Goal: Task Accomplishment & Management: Manage account settings

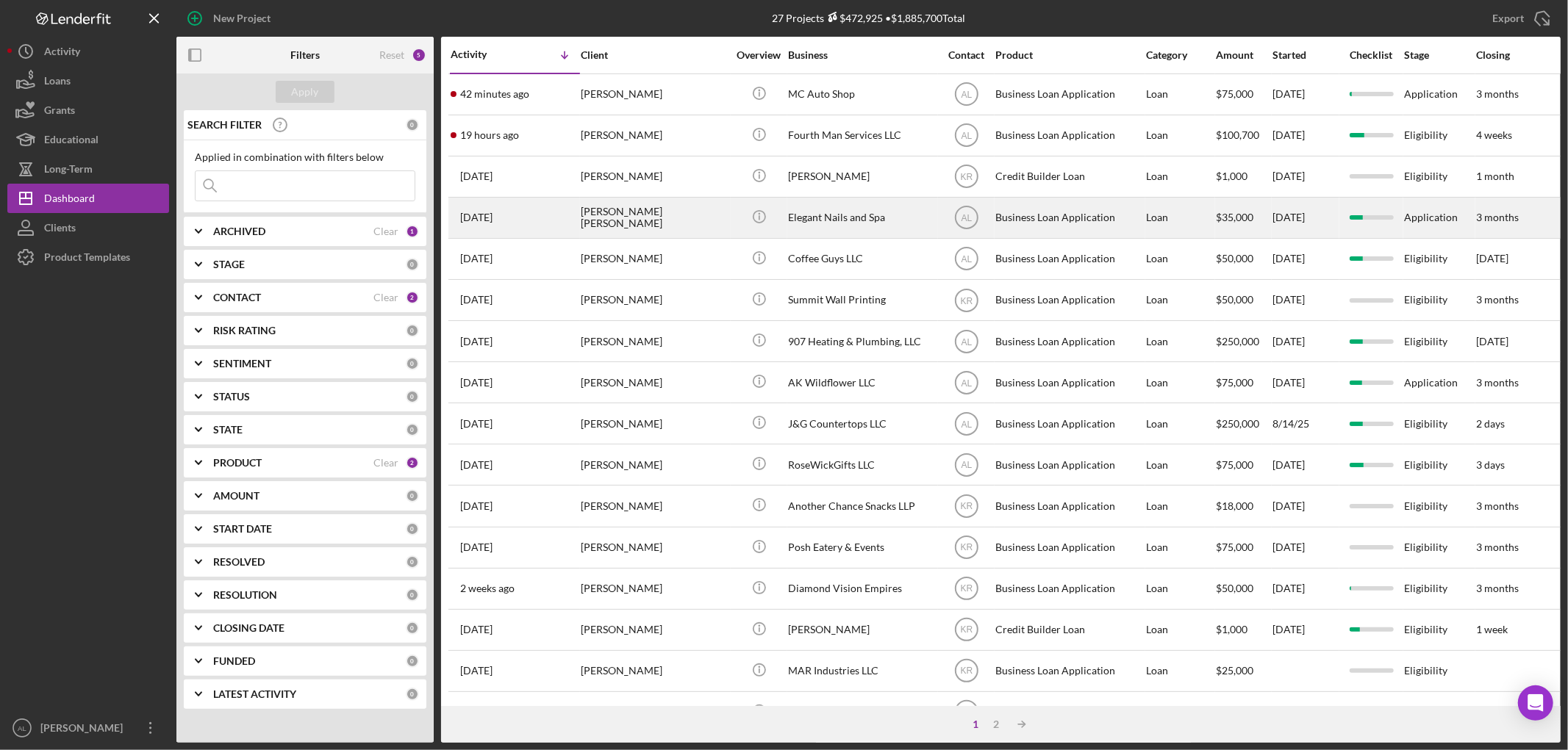
click at [562, 217] on div "[DATE] [PERSON_NAME] [PERSON_NAME]" at bounding box center [515, 218] width 129 height 39
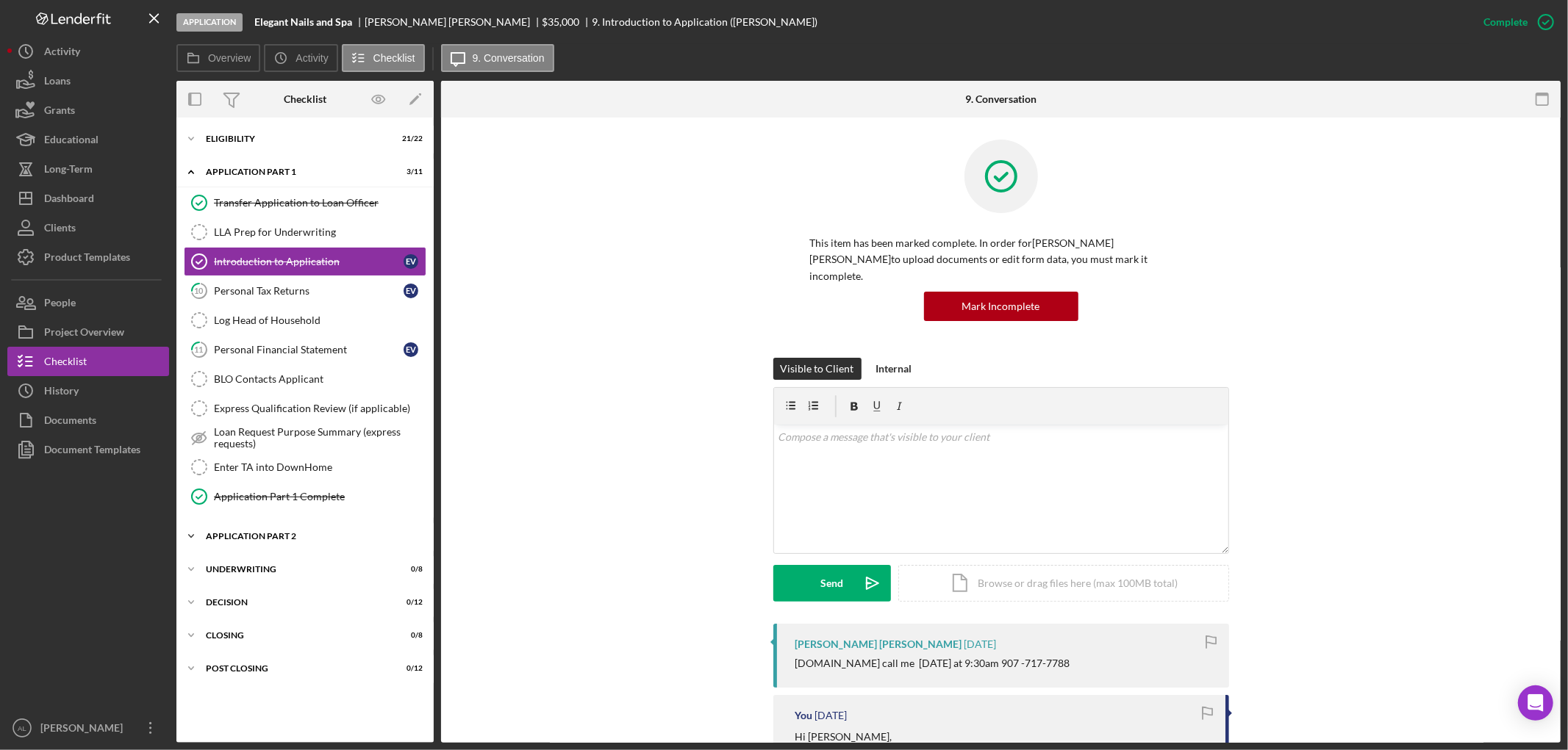
click at [291, 542] on div "Icon/Expander Application Part 2 0 / 6" at bounding box center [305, 537] width 257 height 30
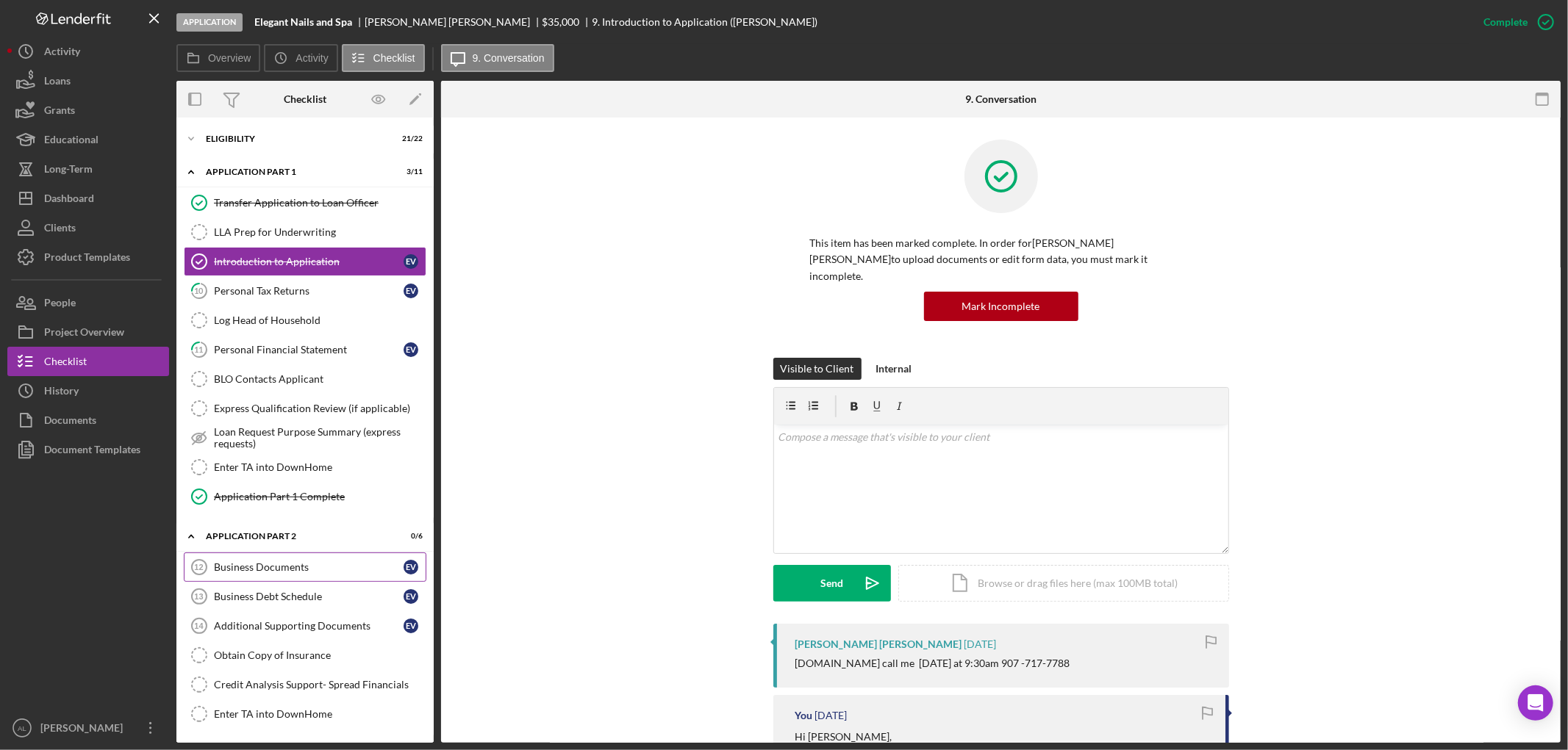
click at [294, 577] on link "Business Documents 12 Business Documents E V" at bounding box center [305, 568] width 242 height 30
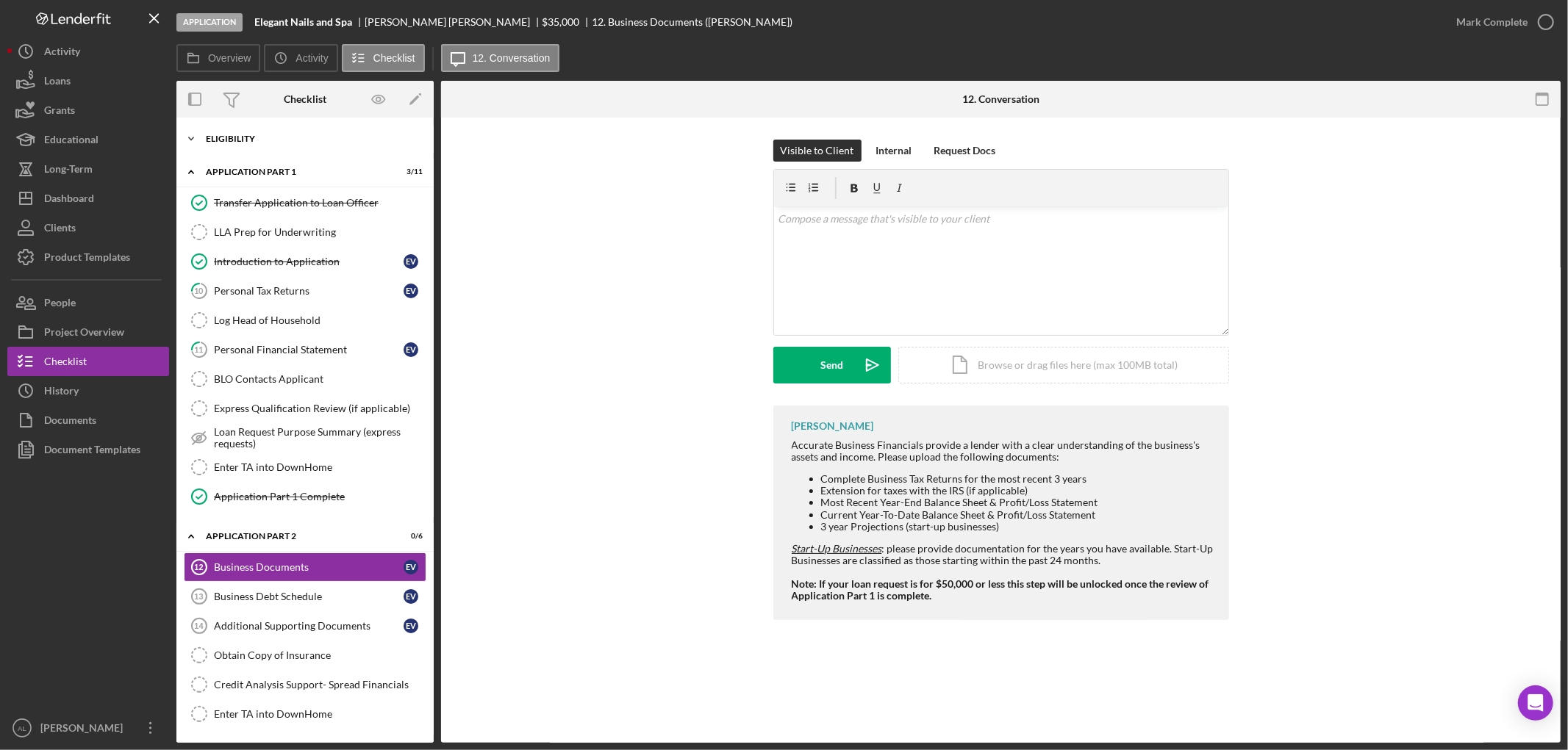
click at [310, 129] on div "Icon/Expander Eligibility 21 / 22" at bounding box center [305, 139] width 257 height 30
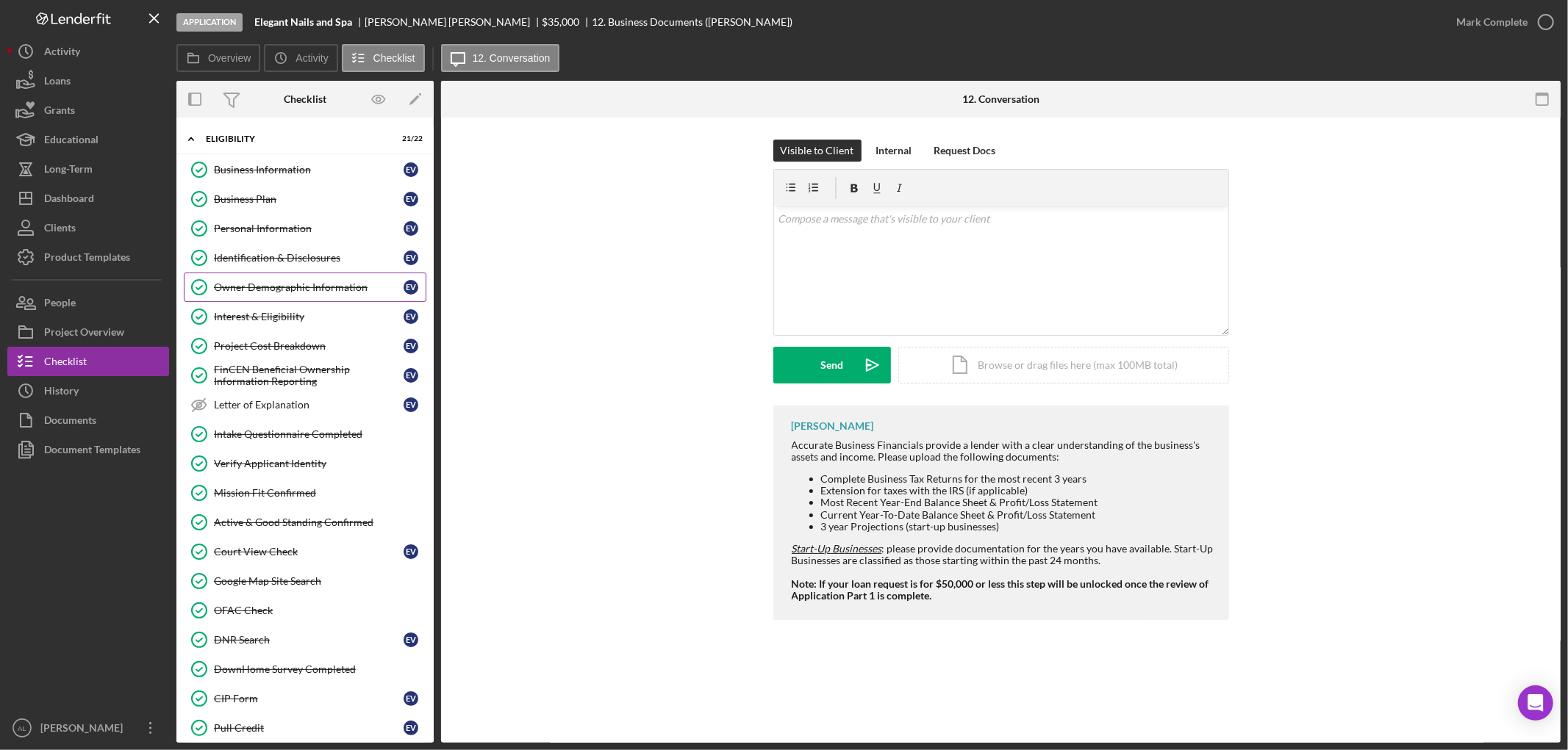
click at [291, 282] on div "Owner Demographic Information" at bounding box center [309, 288] width 190 height 12
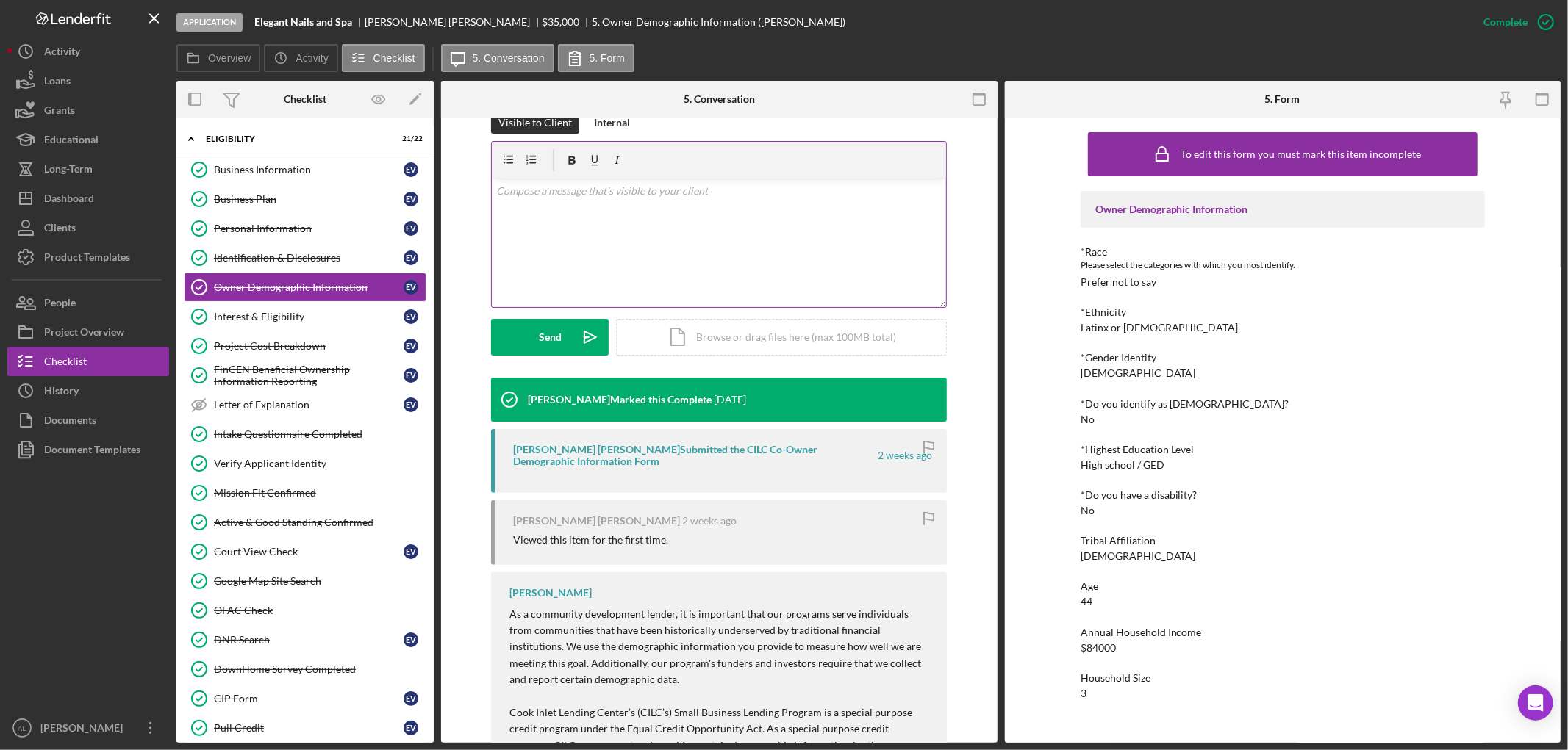
scroll to position [273, 0]
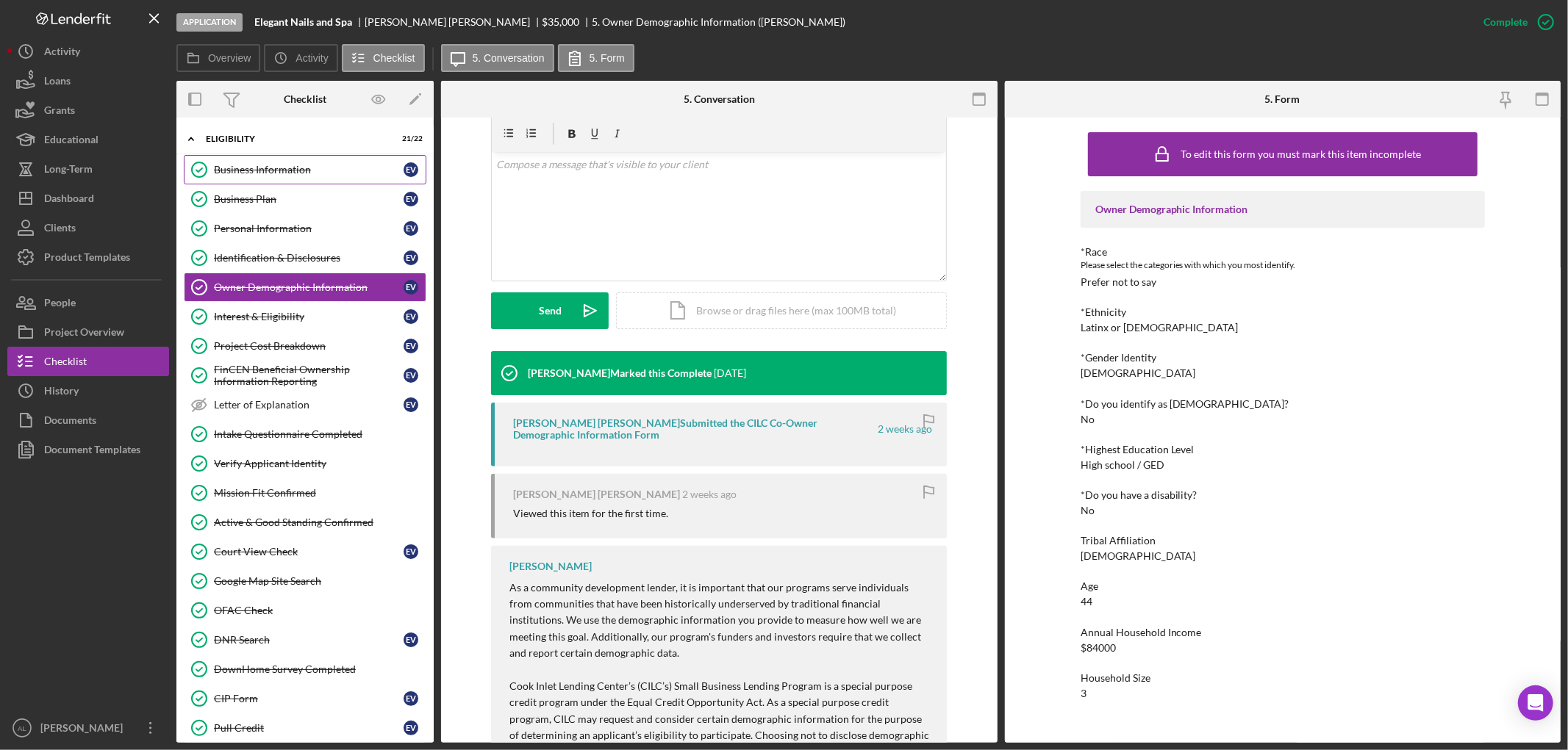
click at [290, 174] on div "Business Information" at bounding box center [309, 170] width 190 height 12
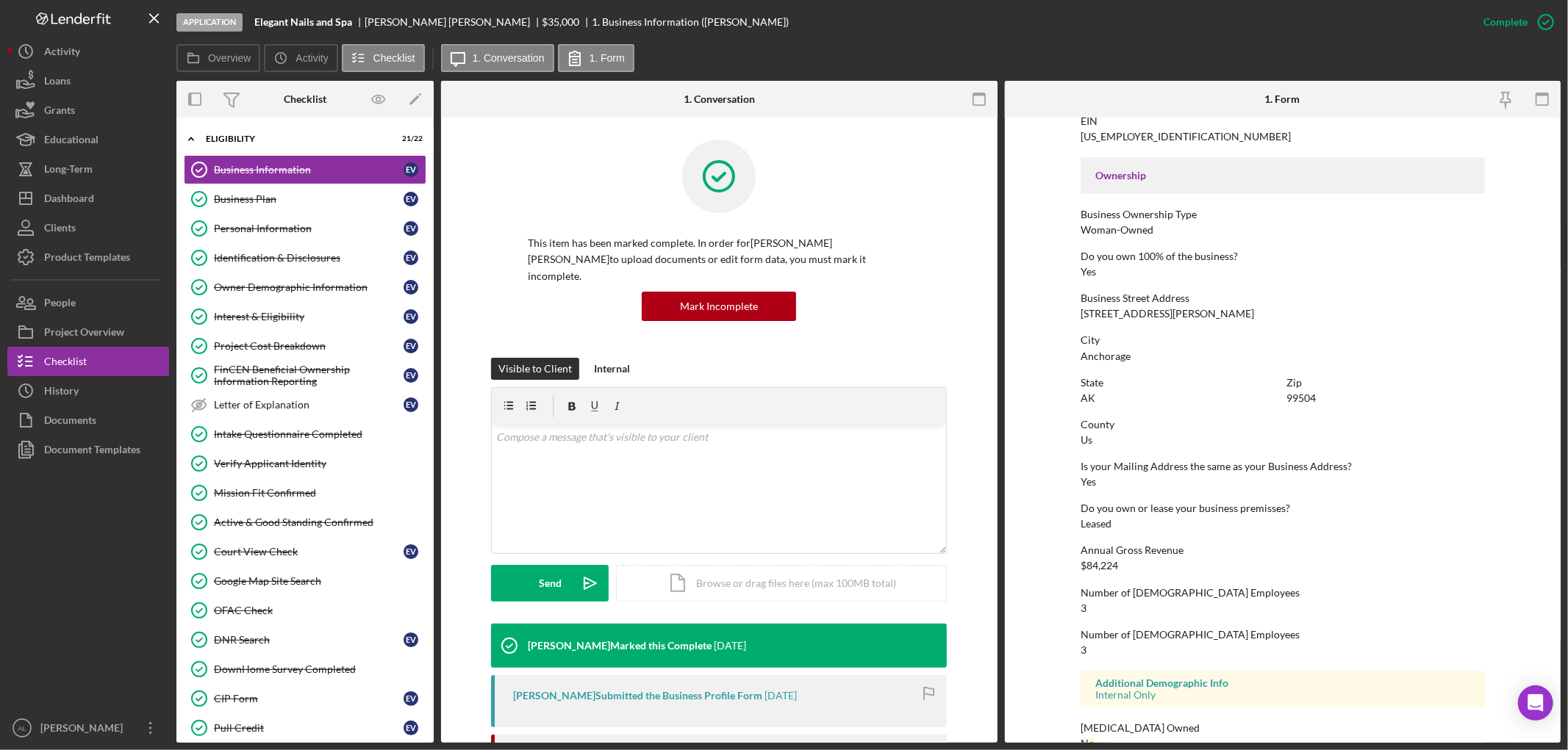
scroll to position [482, 0]
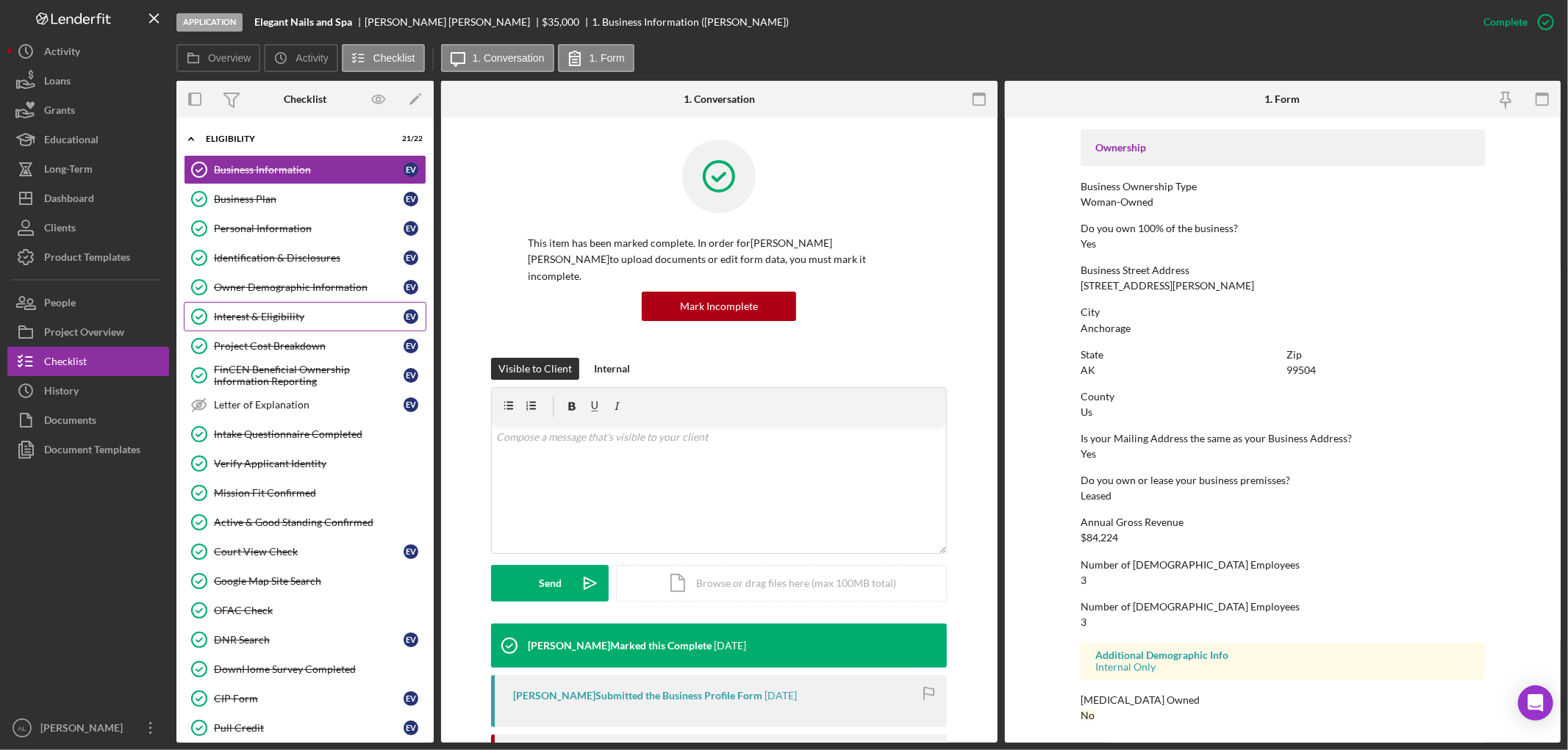
click at [314, 316] on div "Interest & Eligibility" at bounding box center [309, 316] width 190 height 12
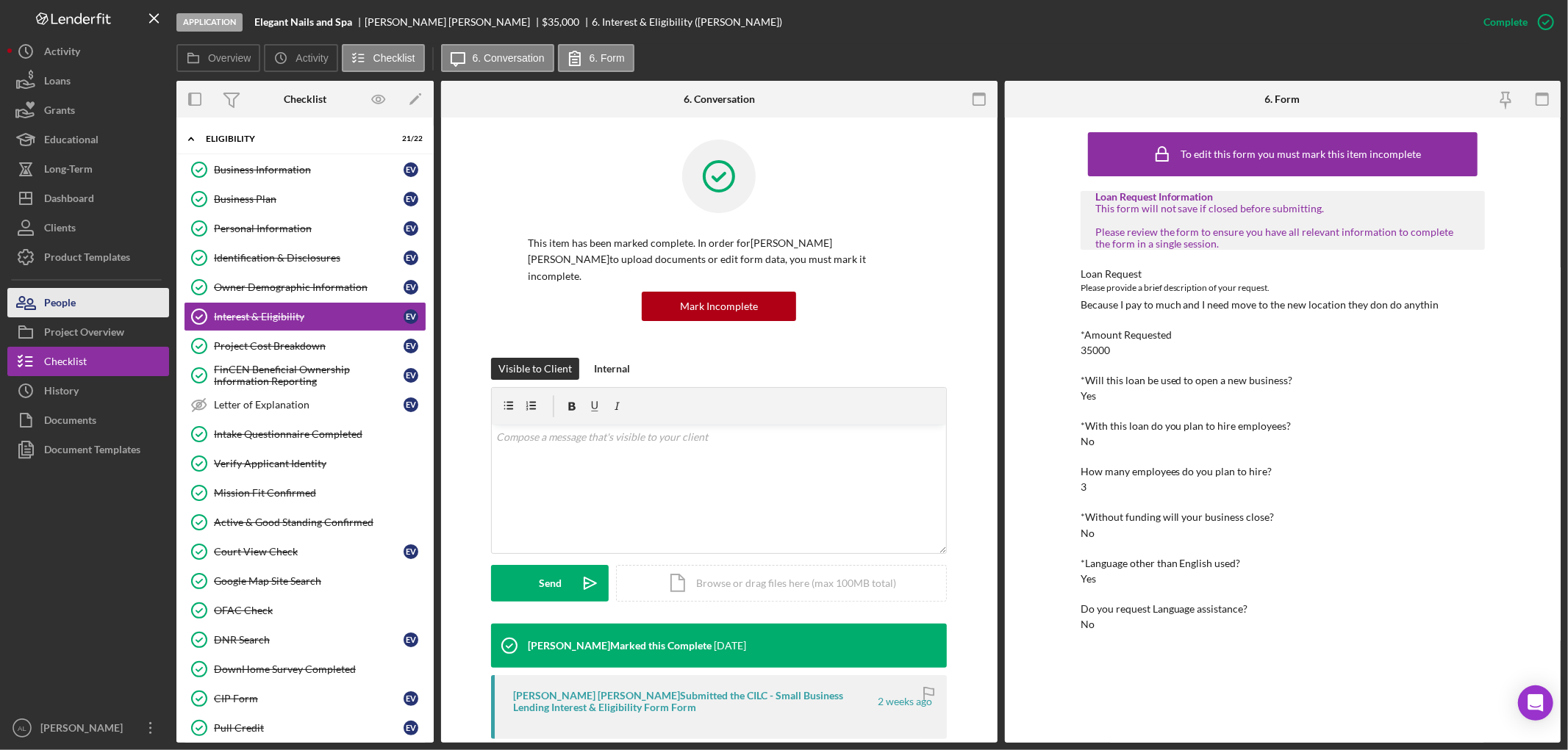
click at [87, 302] on button "People" at bounding box center [88, 303] width 162 height 30
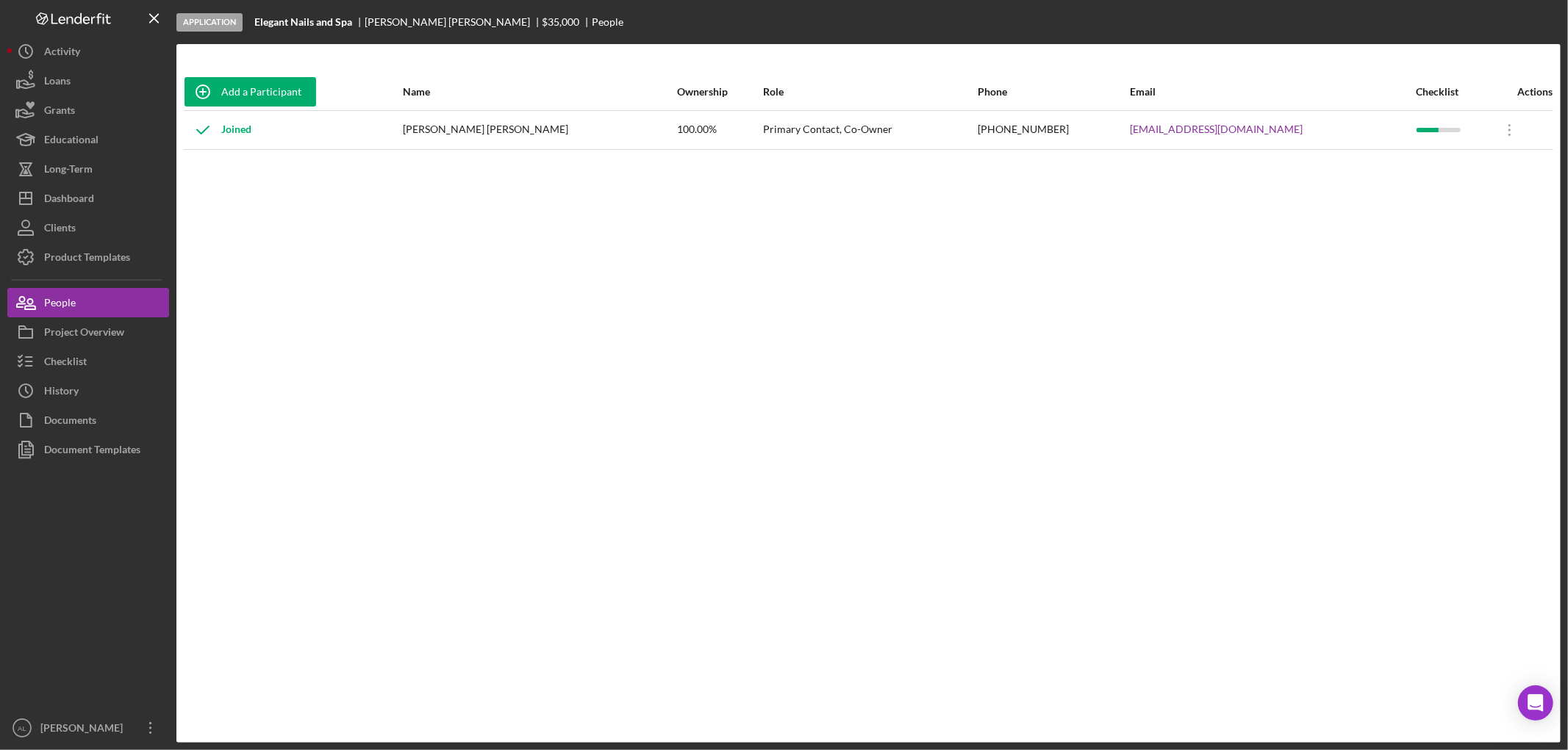
click at [589, 309] on div "Add a Participant Name Ownership Role Phone Email Checklist Actions Joined [PER…" at bounding box center [868, 393] width 1384 height 640
click at [106, 642] on div at bounding box center [88, 589] width 162 height 249
click at [31, 373] on icon "button" at bounding box center [26, 361] width 37 height 37
